Goal: Transaction & Acquisition: Purchase product/service

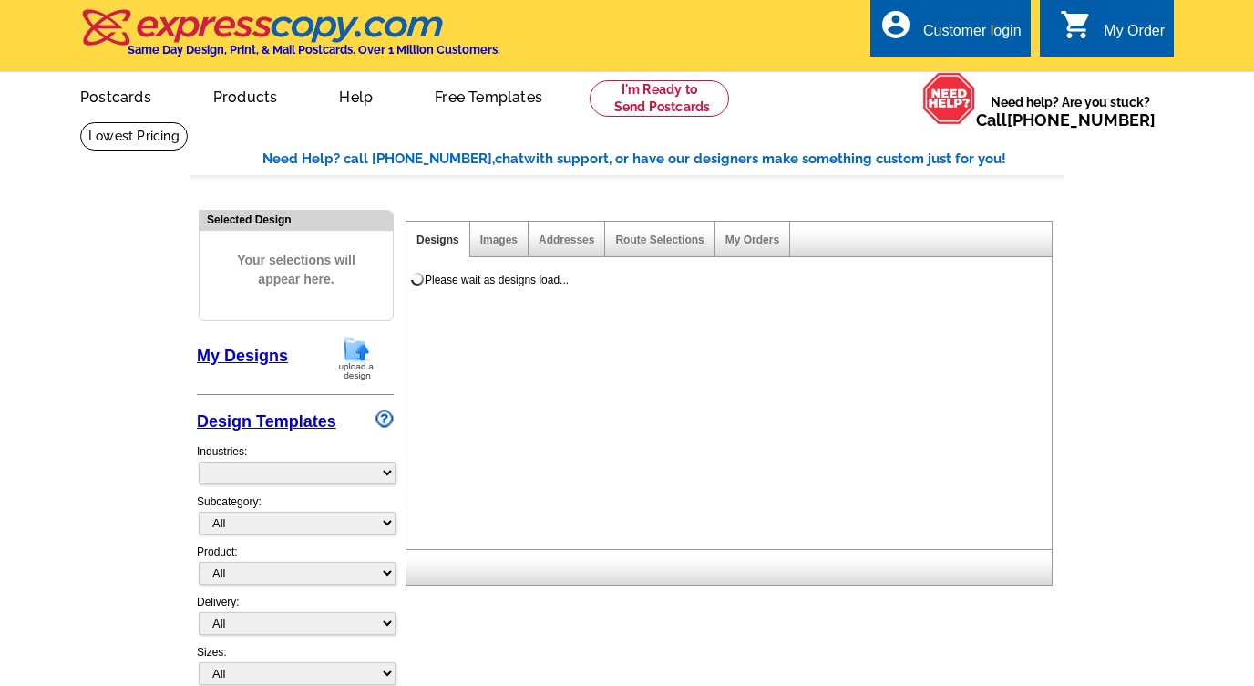
select select "785"
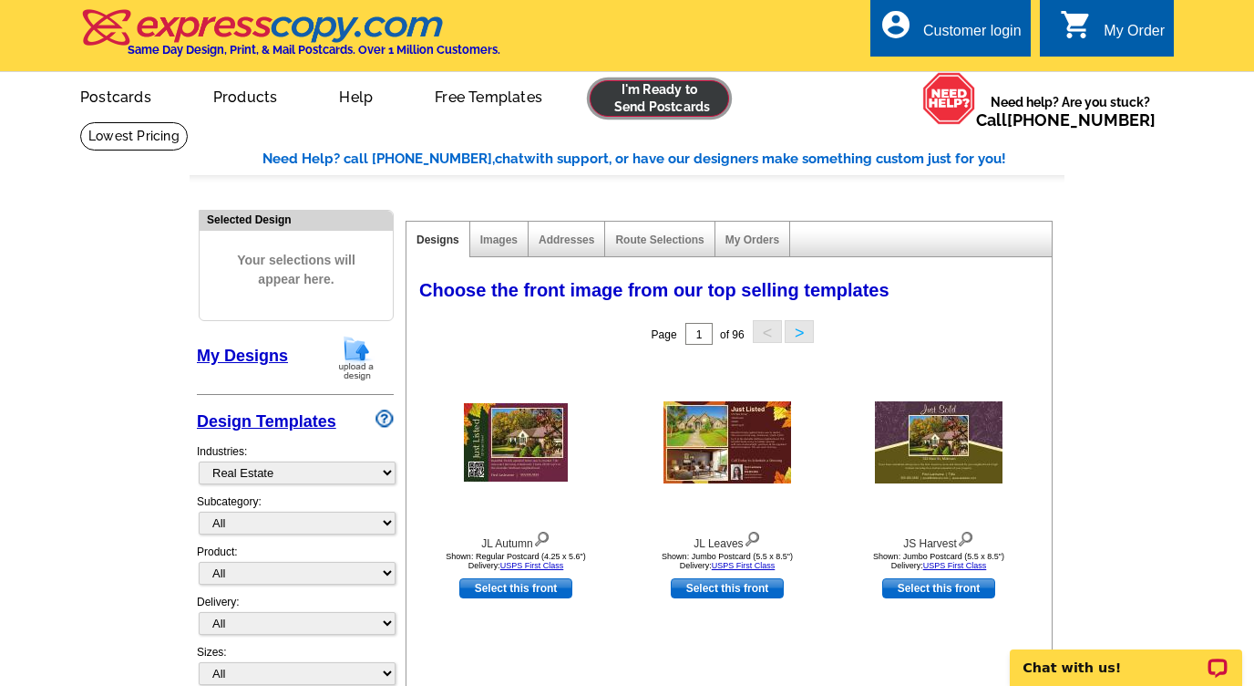
click at [667, 94] on link at bounding box center [659, 98] width 139 height 36
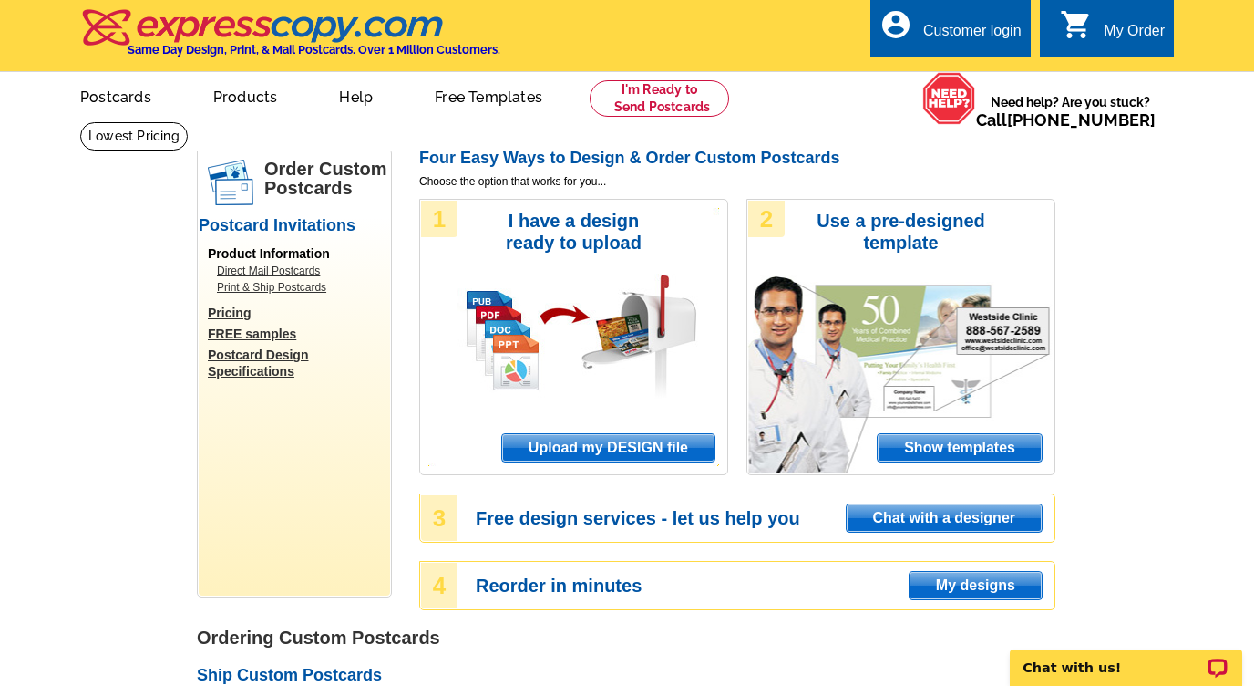
click at [652, 452] on span "Upload my DESIGN file" at bounding box center [608, 447] width 212 height 27
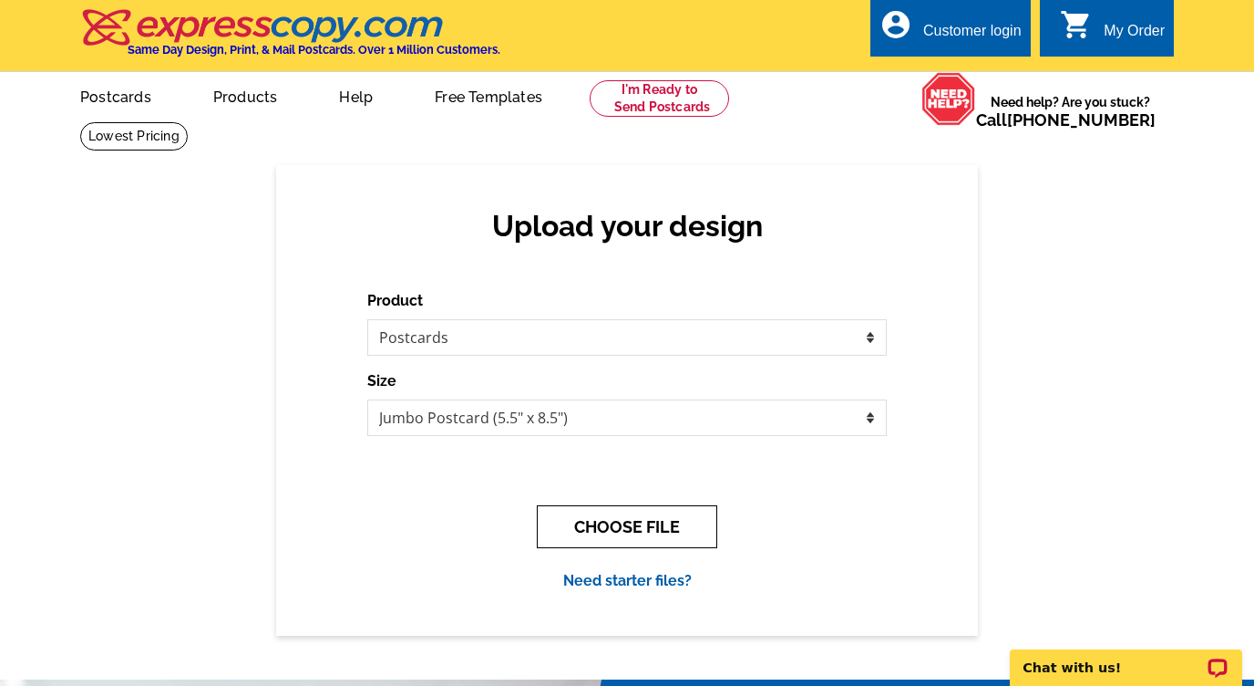
click at [613, 533] on button "CHOOSE FILE" at bounding box center [627, 526] width 181 height 43
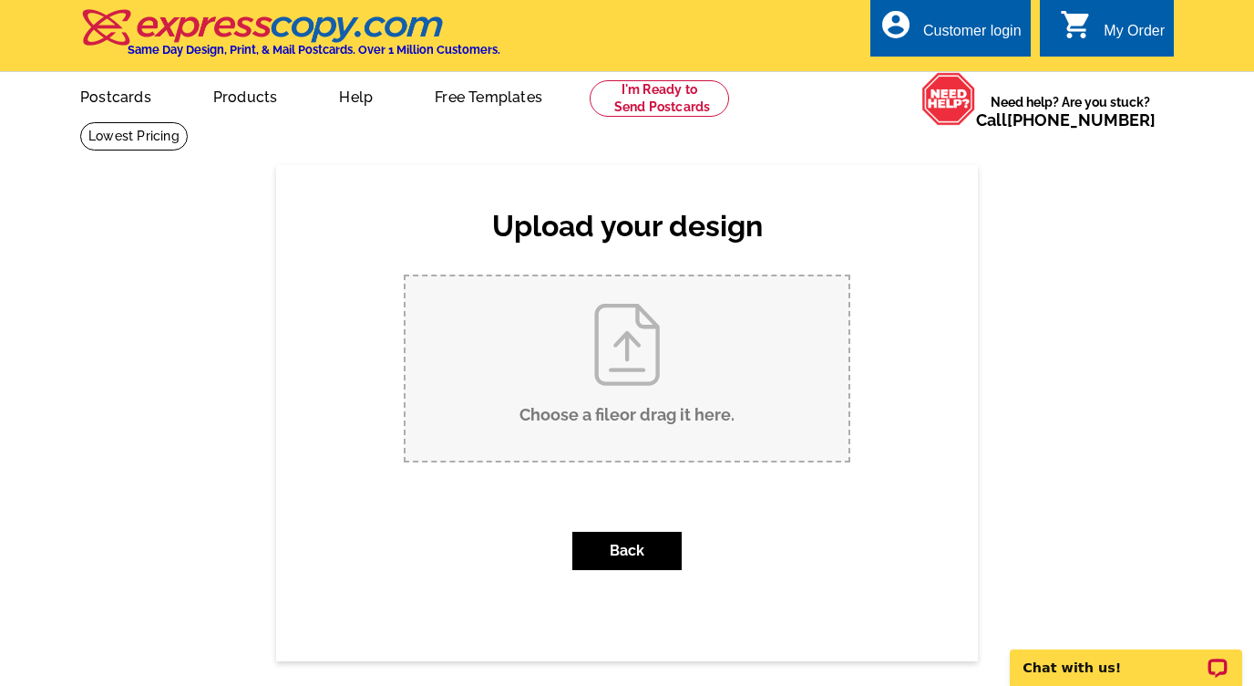
click at [609, 416] on input "Choose a file or drag it here ." at bounding box center [627, 368] width 443 height 184
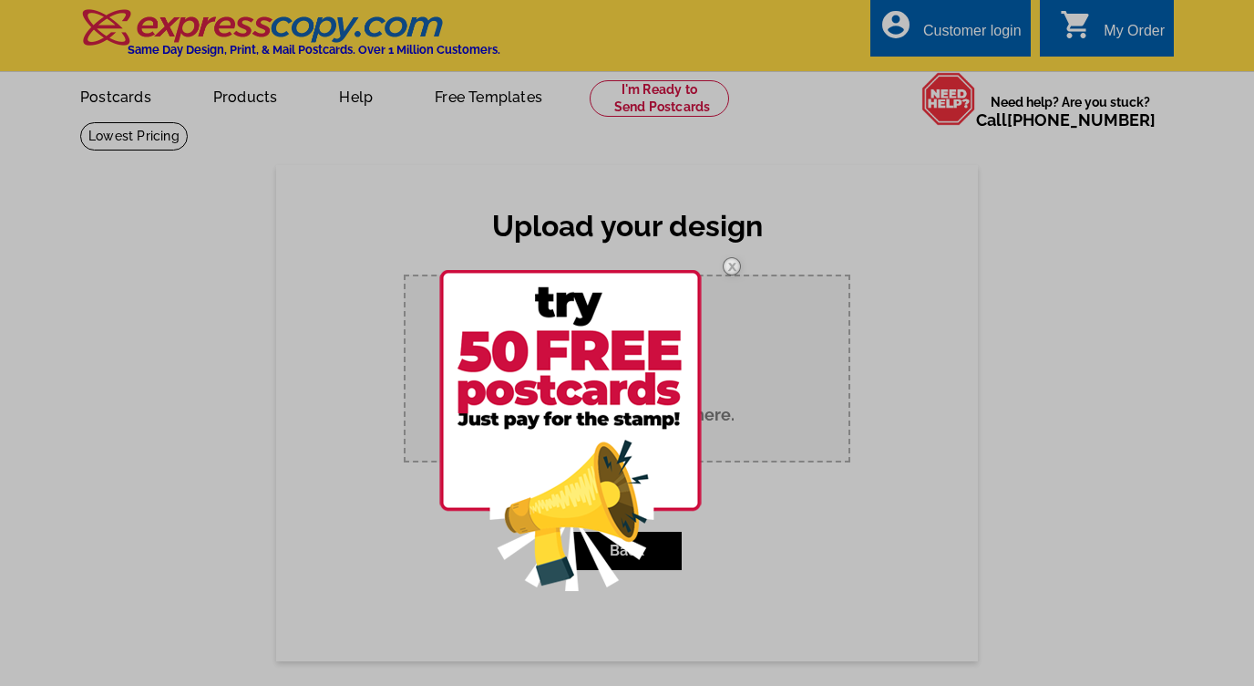
click at [728, 263] on img at bounding box center [732, 266] width 53 height 53
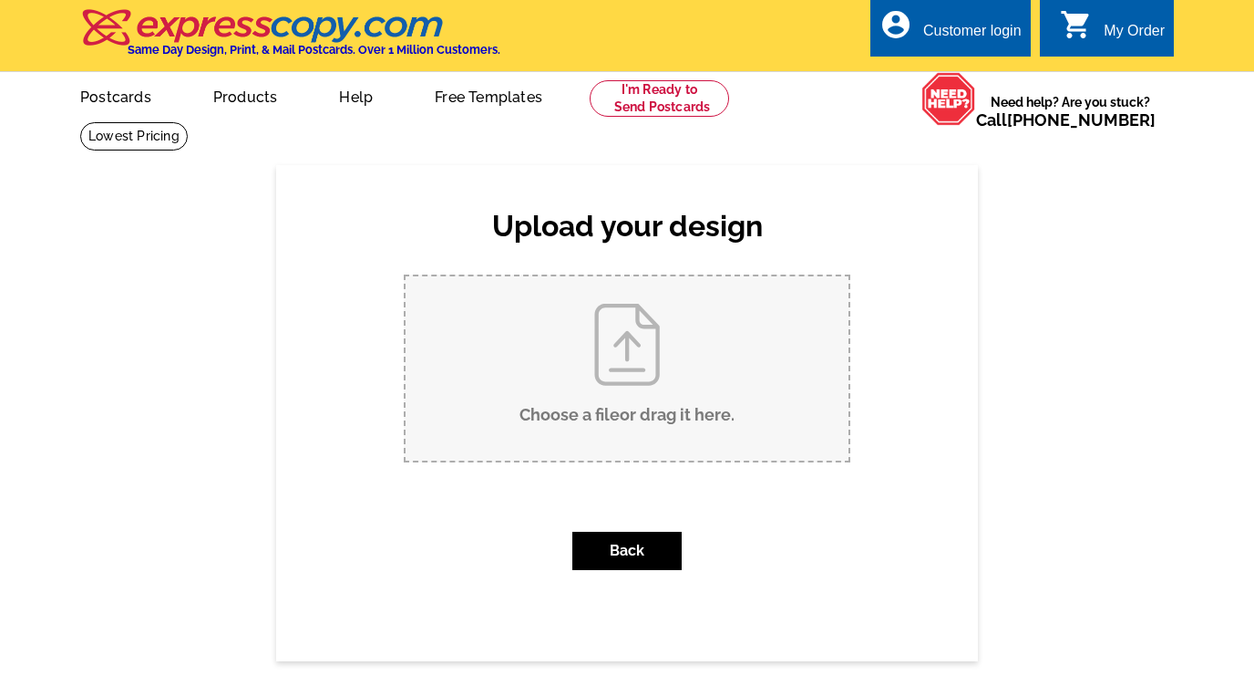
click at [622, 345] on input "Choose a file or drag it here ." at bounding box center [627, 368] width 443 height 184
type input "C:\fakepath\fall 2025 pc.pdf"
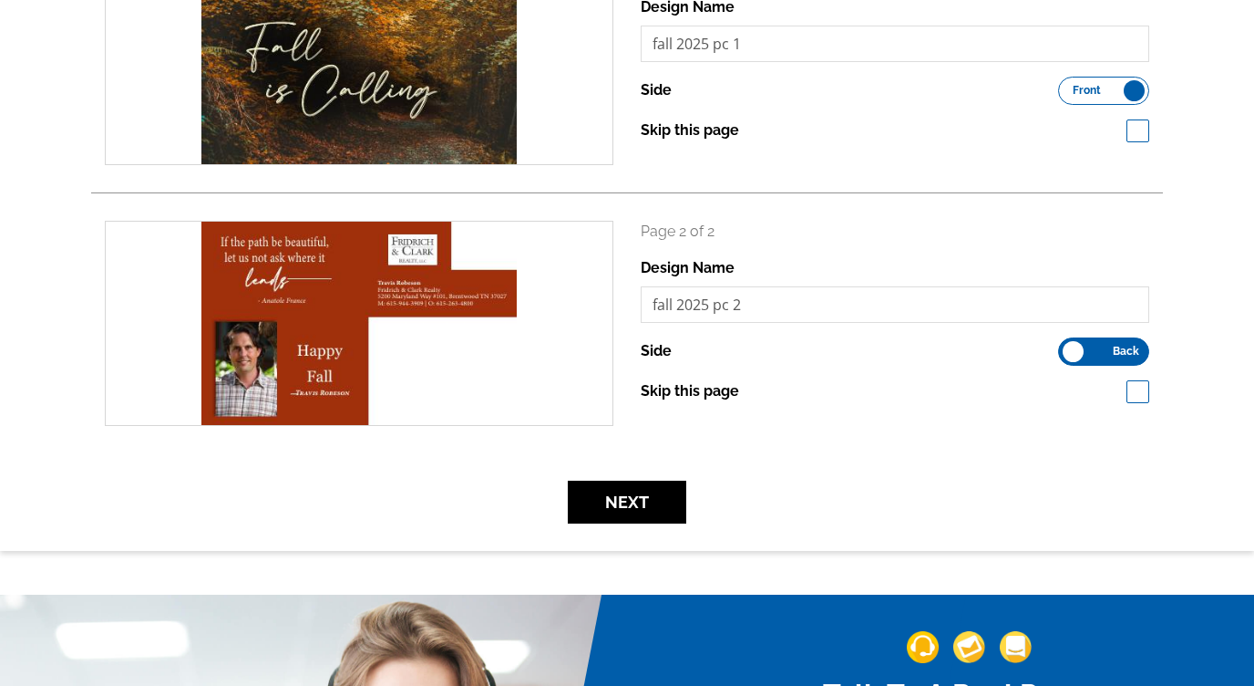
scroll to position [349, 0]
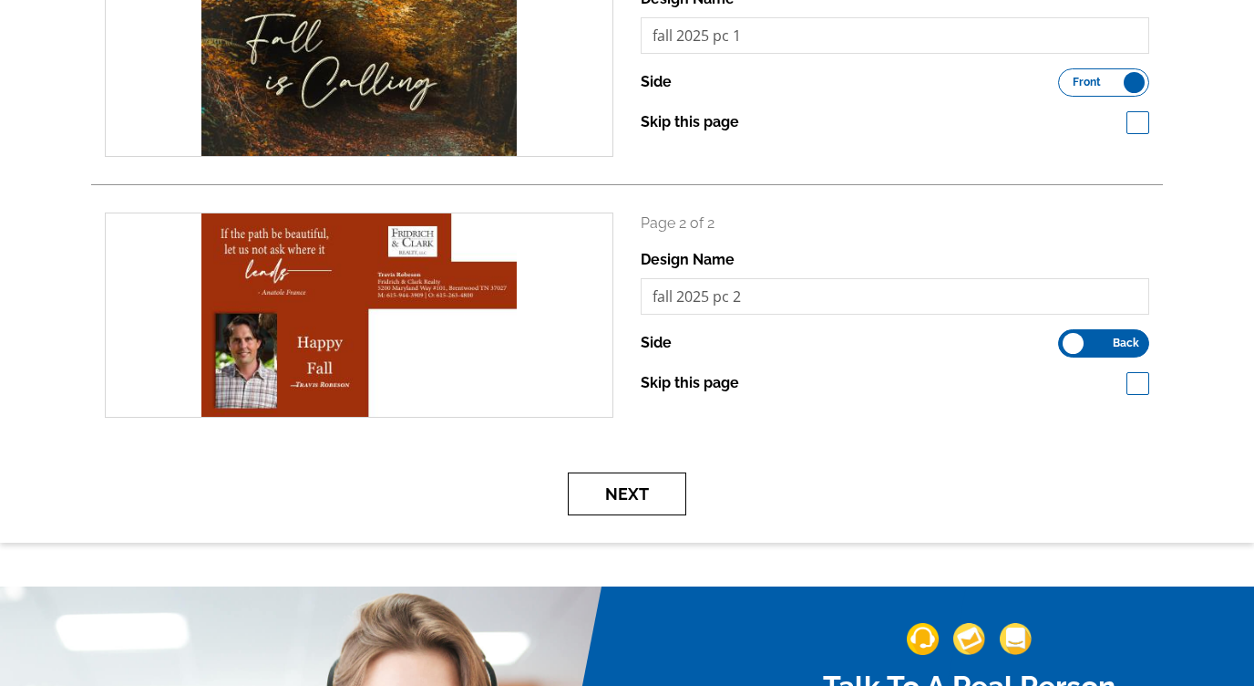
click at [635, 499] on button "Next" at bounding box center [627, 493] width 119 height 43
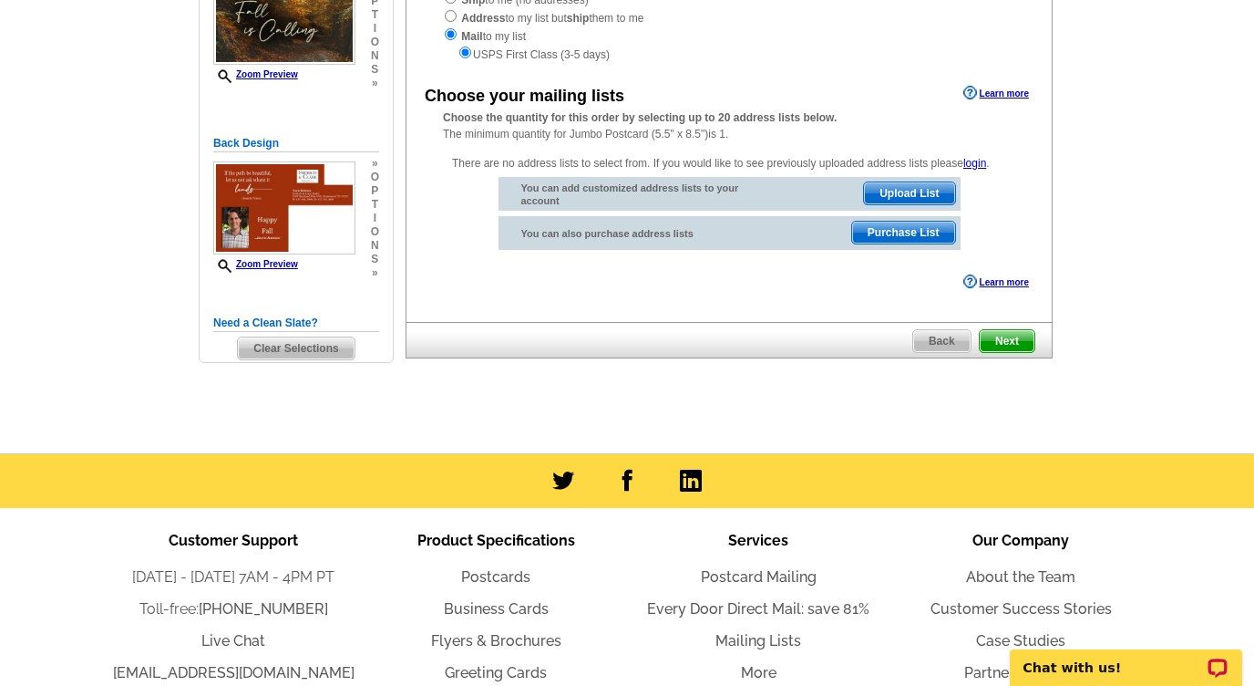
scroll to position [222, 0]
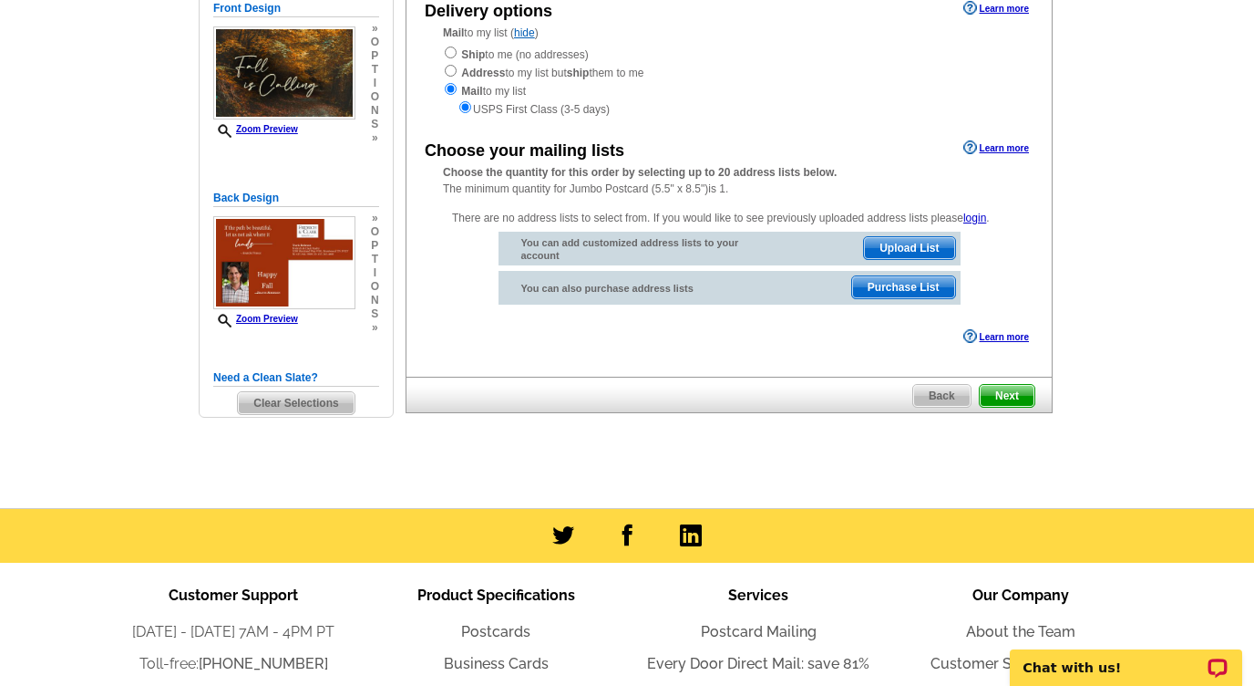
click at [1011, 393] on span "Next" at bounding box center [1007, 396] width 55 height 22
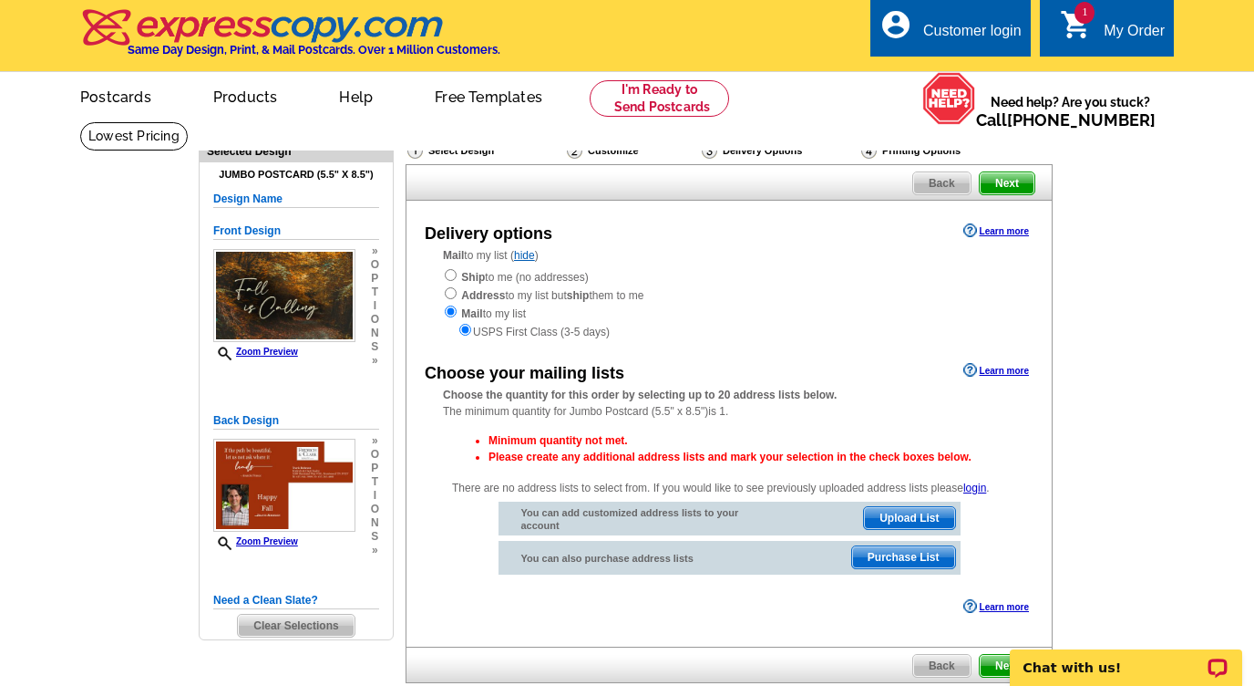
click at [1093, 25] on link "1 shopping_cart My Order" at bounding box center [1112, 31] width 105 height 23
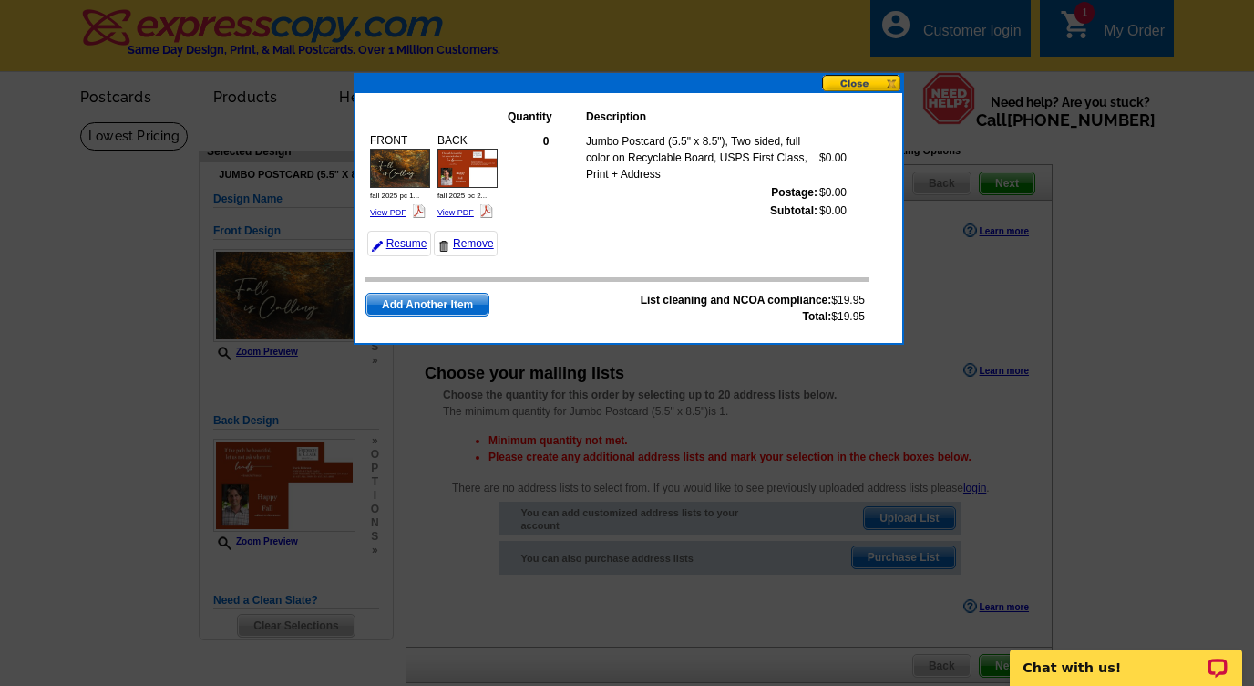
click at [889, 81] on button at bounding box center [862, 83] width 80 height 17
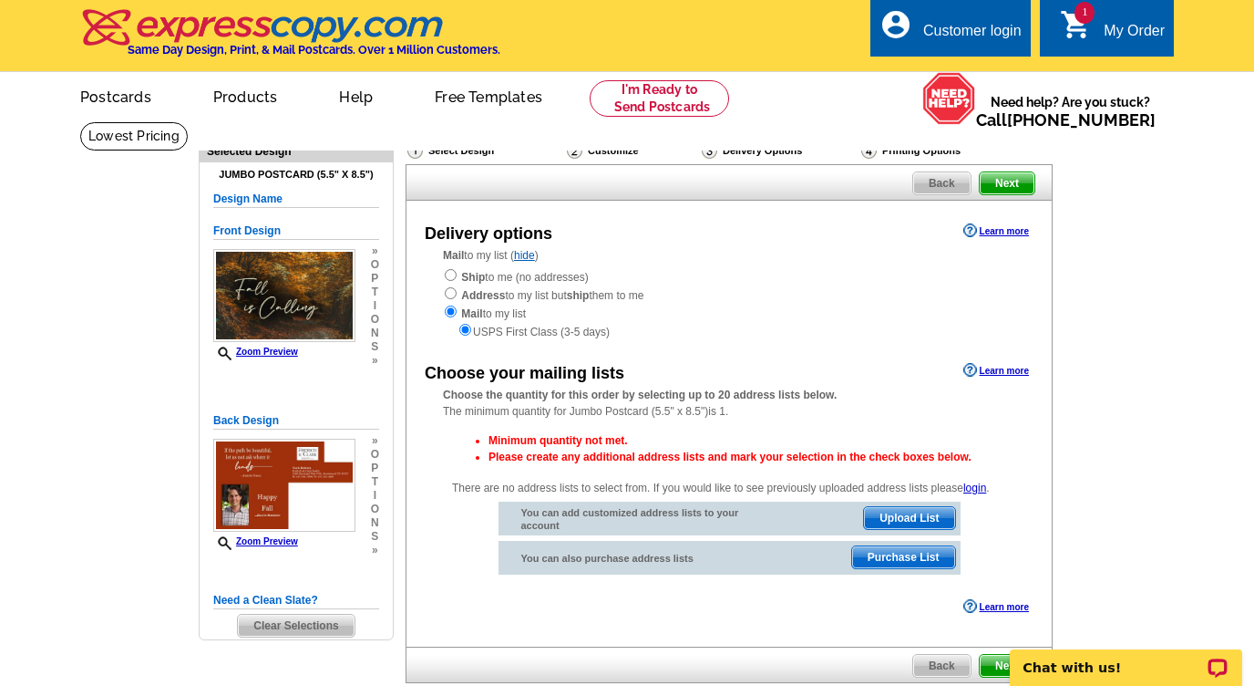
click at [969, 30] on div "Customer login" at bounding box center [973, 36] width 98 height 26
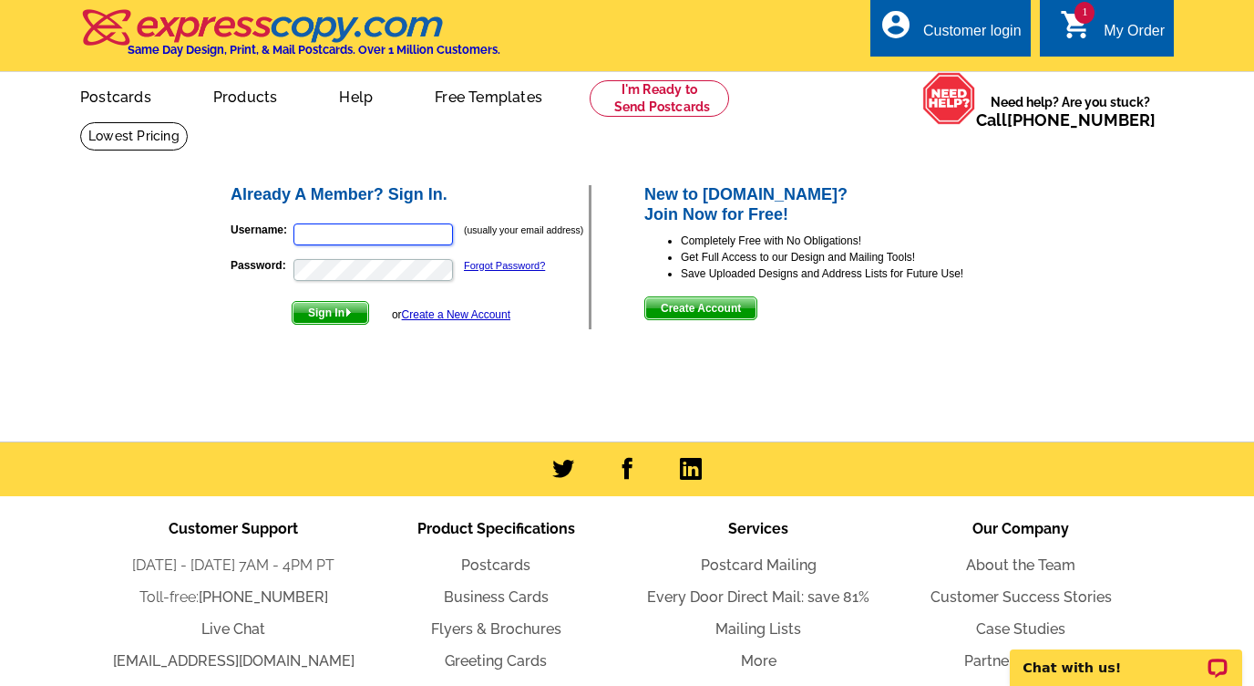
type input "[EMAIL_ADDRESS][DOMAIN_NAME]"
click at [341, 310] on span "Sign In" at bounding box center [331, 313] width 76 height 22
